Goal: Check status: Check status

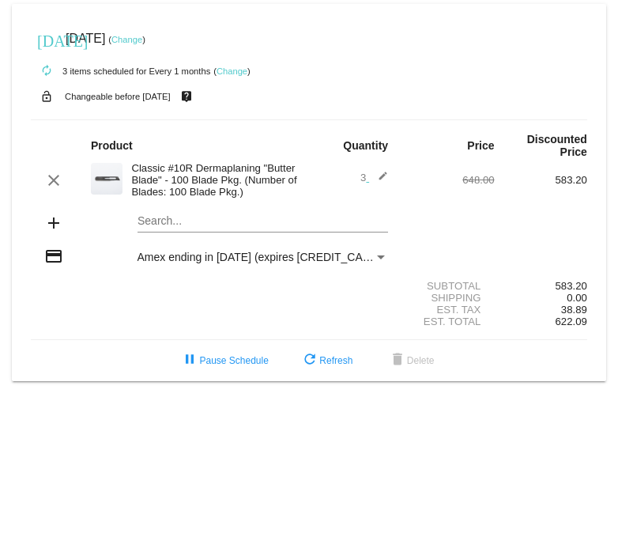
click at [176, 226] on mat-card "today Sep 20 2025 ( Change ) autorenew 3 items scheduled for Every 1 months ( C…" at bounding box center [309, 192] width 595 height 377
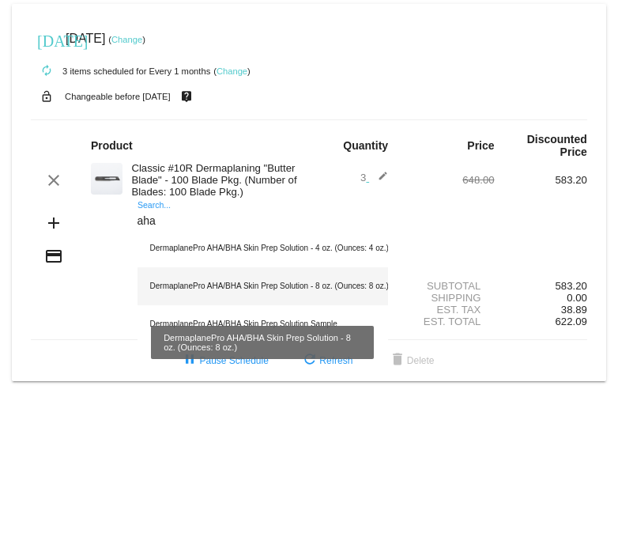
type input "aha"
click at [304, 285] on div "DermaplanePro AHA/BHA Skin Prep Solution - 8 oz. (Ounces: 8 oz.)" at bounding box center [263, 286] width 251 height 38
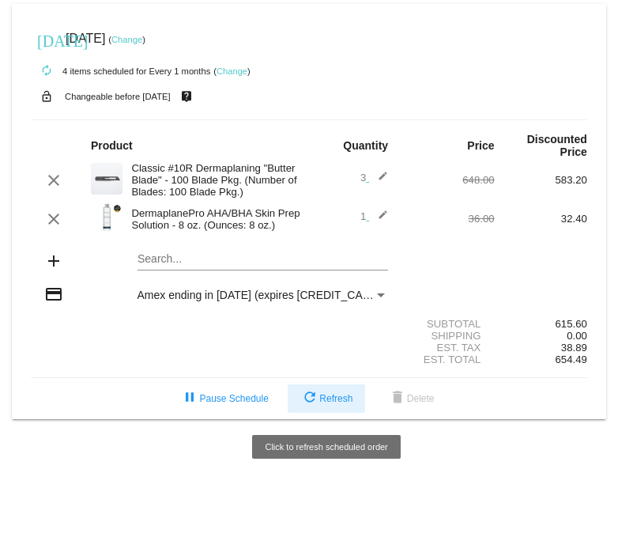
click at [329, 392] on button "refresh Refresh" at bounding box center [327, 398] width 78 height 28
